Goal: Transaction & Acquisition: Purchase product/service

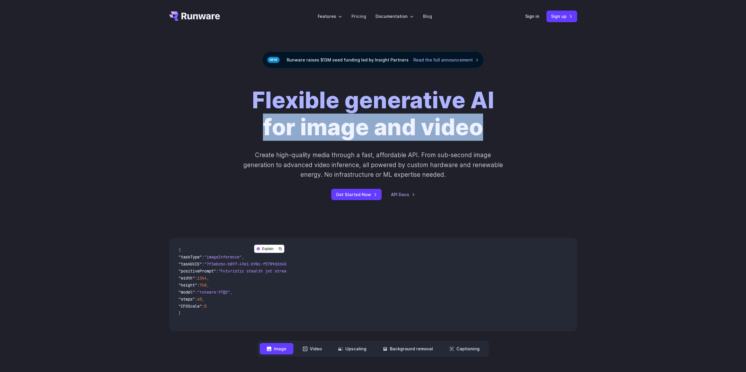
drag, startPoint x: 265, startPoint y: 125, endPoint x: 478, endPoint y: 133, distance: 212.9
click at [478, 133] on h1 "Flexible generative AI for image and video" at bounding box center [373, 114] width 242 height 54
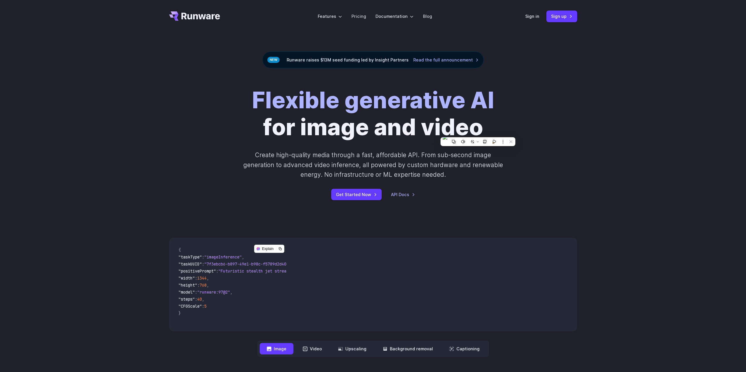
click at [469, 102] on strong "Flexible generative AI" at bounding box center [373, 100] width 242 height 27
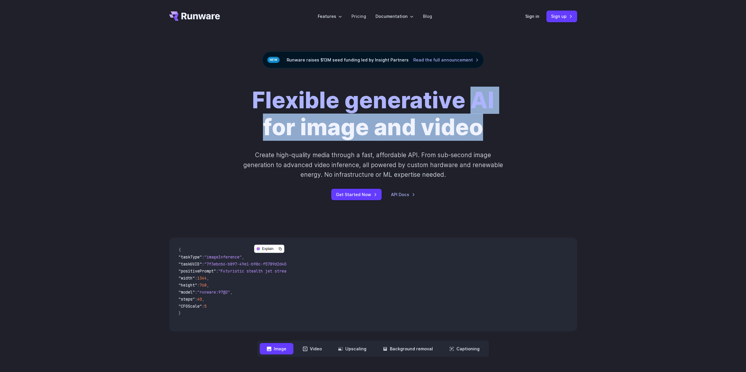
drag, startPoint x: 471, startPoint y: 99, endPoint x: 503, endPoint y: 125, distance: 41.3
click at [503, 125] on div "Flexible generative AI for image and video Create high-quality media through a …" at bounding box center [373, 143] width 326 height 113
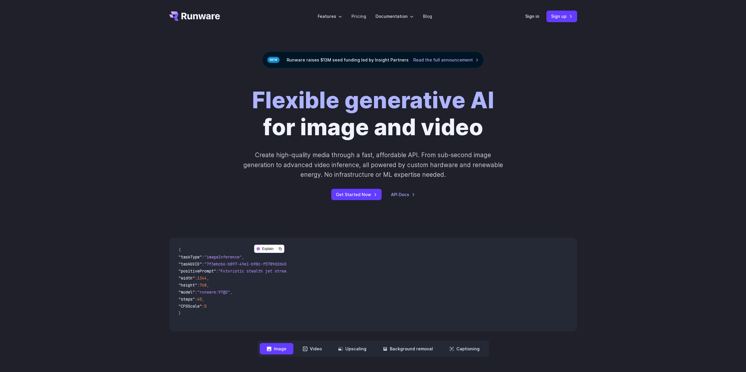
click at [172, 126] on div "Flexible generative AI for image and video Create high-quality media through a …" at bounding box center [373, 143] width 408 height 113
click at [355, 15] on link "Pricing" at bounding box center [358, 16] width 15 height 7
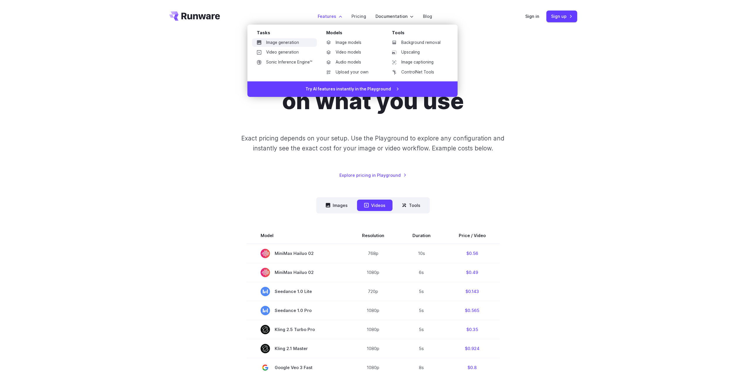
click at [290, 41] on link "Image generation" at bounding box center [284, 42] width 65 height 9
